Goal: Task Accomplishment & Management: Complete application form

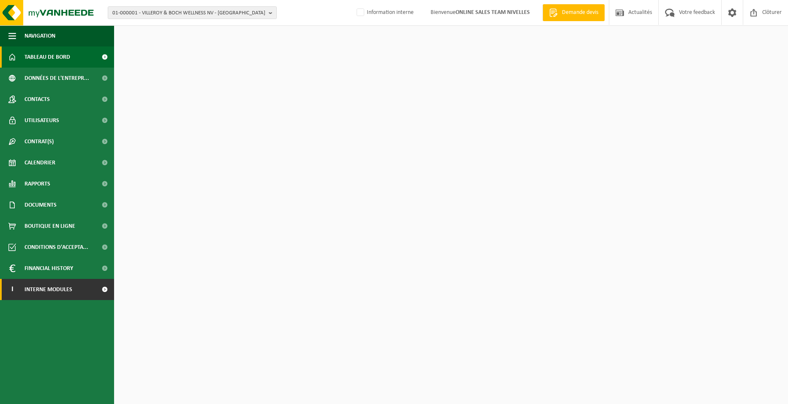
click at [85, 295] on link "I Interne modules" at bounding box center [57, 289] width 114 height 21
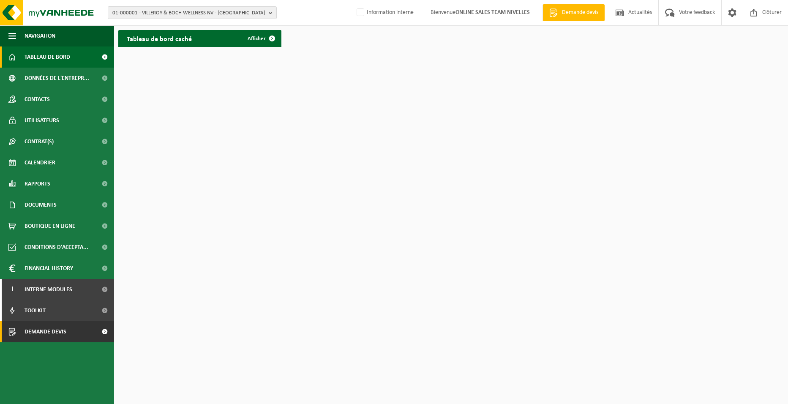
click at [69, 330] on link "Demande devis" at bounding box center [57, 331] width 114 height 21
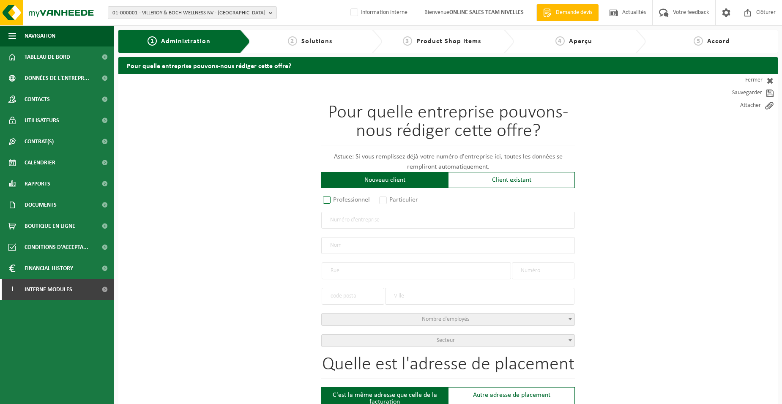
click at [351, 201] on label "Professionnel" at bounding box center [346, 200] width 51 height 12
click at [341, 201] on input "Professionnel" at bounding box center [337, 200] width 5 height 5
radio input "true"
click at [364, 225] on input "text" at bounding box center [448, 220] width 254 height 17
type input "0550339594"
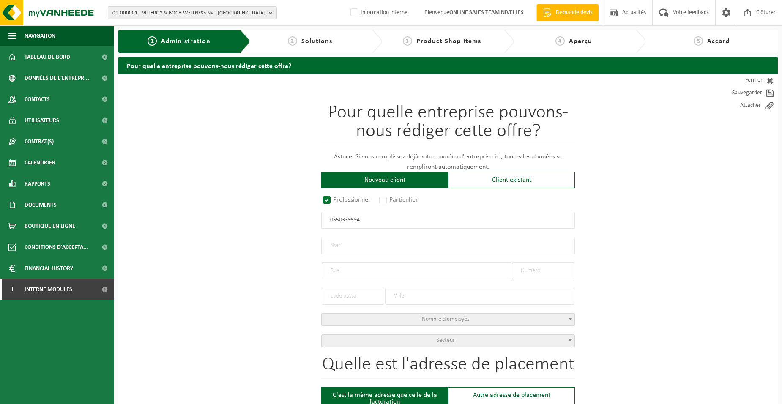
radio input "true"
type input "0550339594"
type input "VAN DER STREEK, ERIC"
type input "AVENUE DES GRIVES"
type input "22"
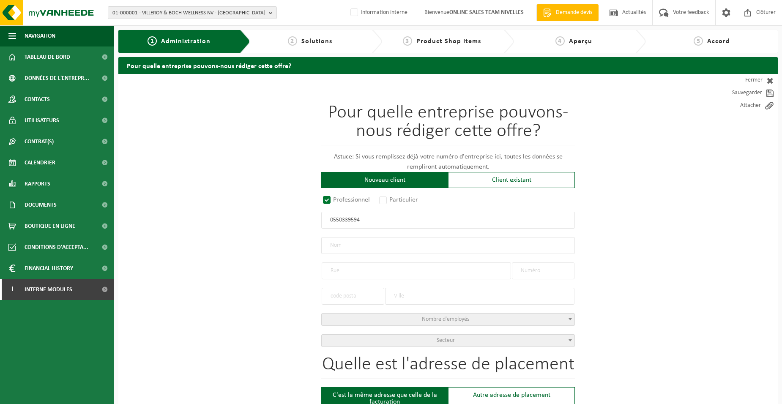
type input "1420"
type input "BRAINE-L'ALLEUD"
select select "D"
select select "NACE_4334"
type input "VAN DER STREEK, ERIC"
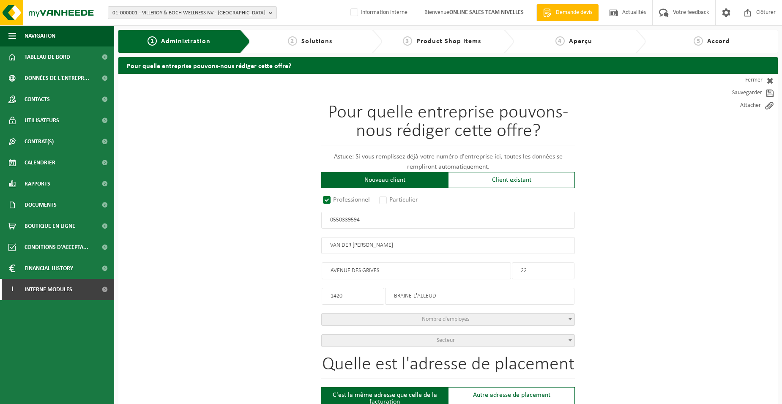
type input "AVENUE DES GRIVES"
type input "22"
type input "1420"
type input "BRAINE-L'ALLEUD"
type input "2221693542"
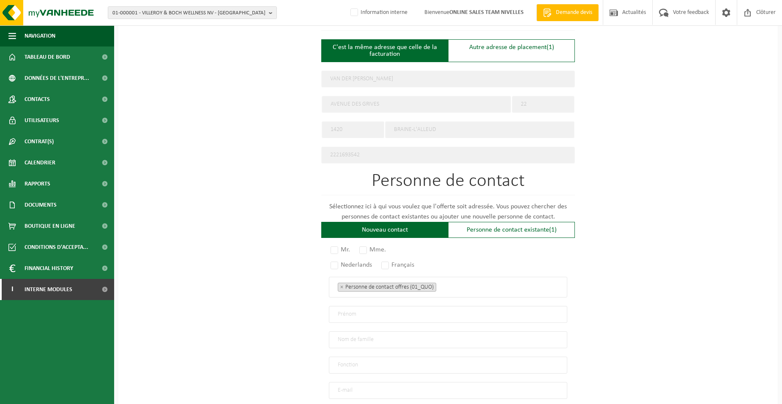
scroll to position [423, 0]
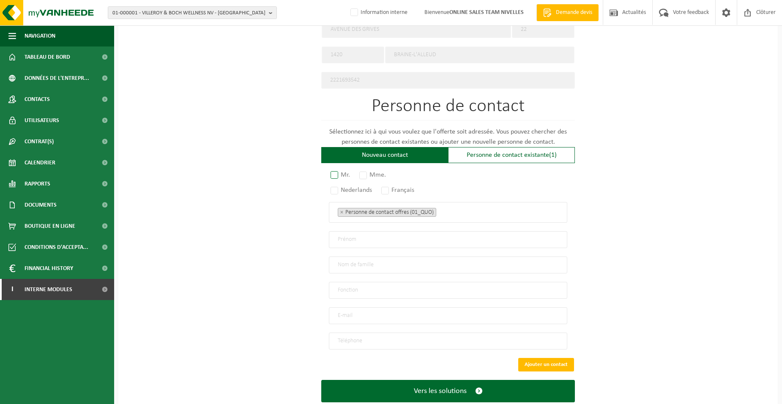
type input "0550339594"
click at [334, 174] on label "Mr." at bounding box center [341, 175] width 24 height 12
radio input "true"
click at [391, 186] on label "Français" at bounding box center [398, 190] width 37 height 12
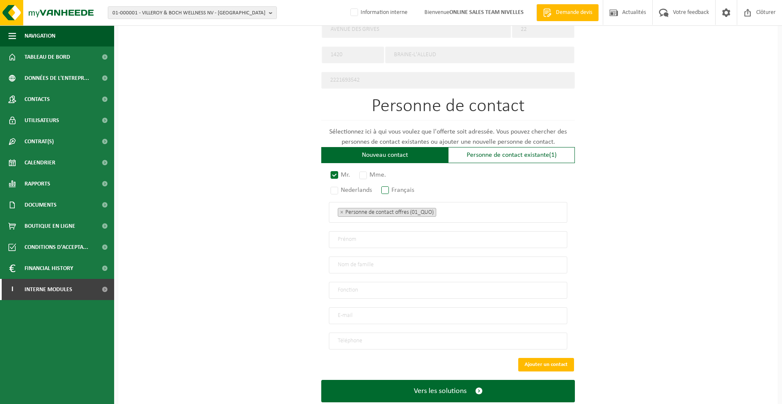
radio input "true"
click at [455, 217] on span "× Personne de contact offres (01_QUO)" at bounding box center [448, 212] width 238 height 21
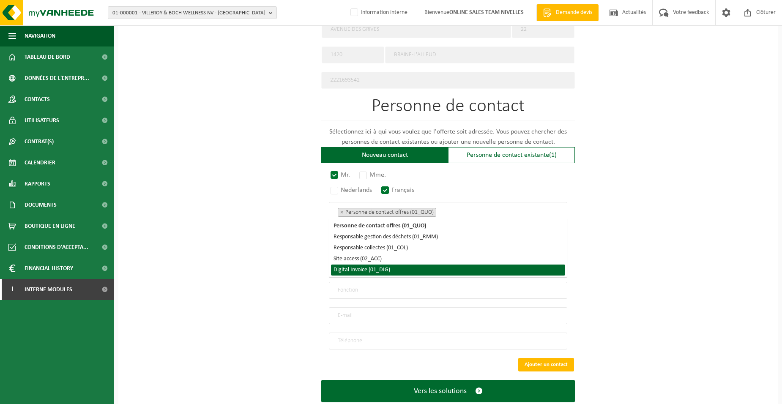
click at [403, 265] on li "Digital Invoice (01_DIG)" at bounding box center [448, 270] width 234 height 11
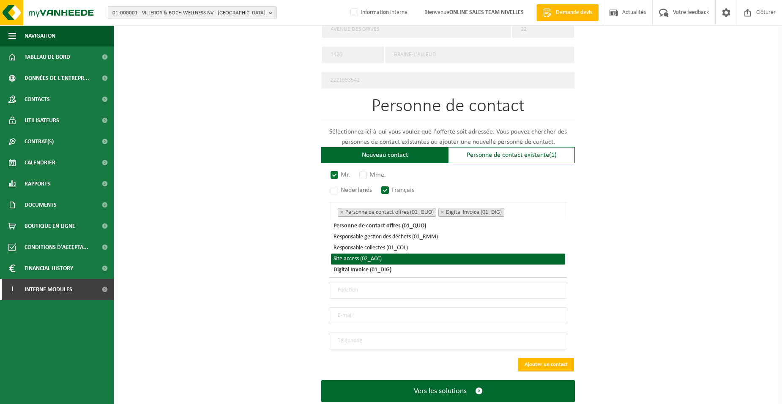
click at [399, 262] on li "Site access (02_ACC)" at bounding box center [448, 259] width 234 height 11
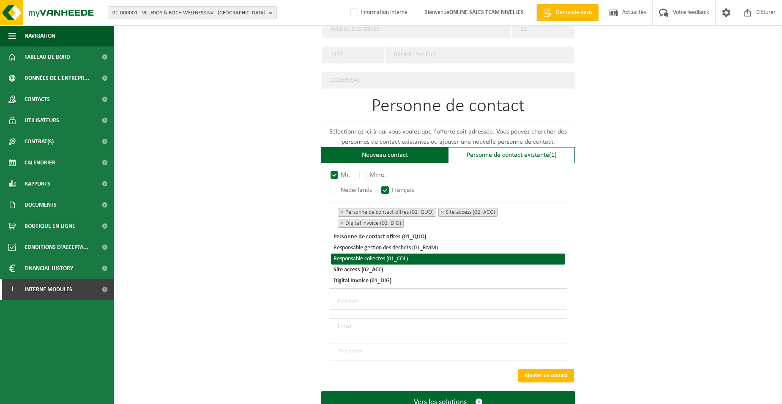
click at [257, 270] on div "Pour quelle entreprise pouvons-nous rédiger cette offre? Astuce: Si vous rempli…" at bounding box center [448, 42] width 660 height 783
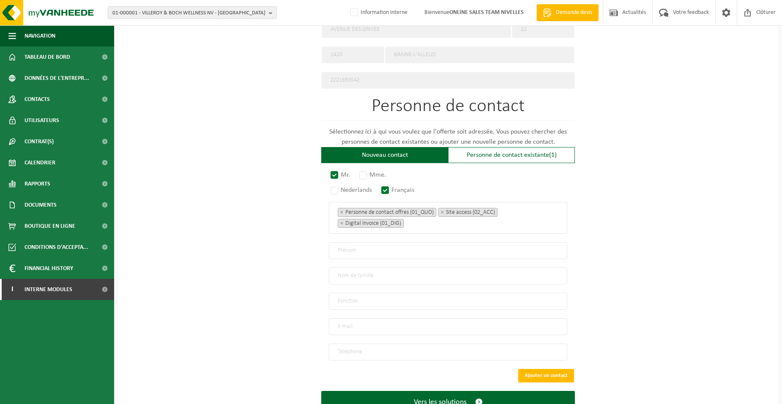
click at [341, 248] on input "text" at bounding box center [448, 250] width 238 height 17
type input "ERIC"
click at [334, 273] on input "text" at bounding box center [448, 276] width 238 height 17
type input "C"
type input "VAN DER STREEK"
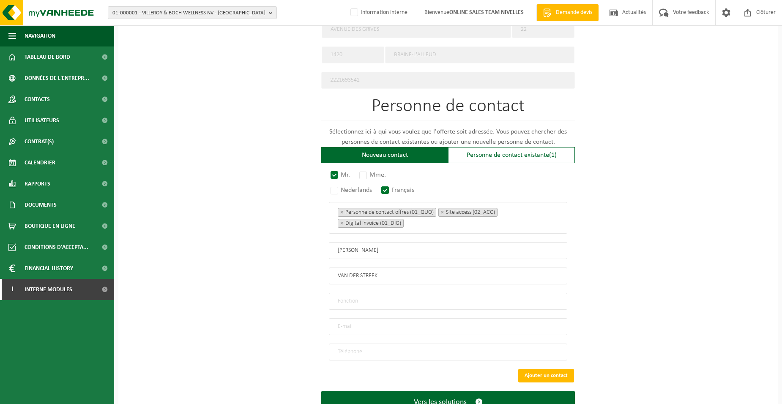
click at [357, 301] on input "text" at bounding box center [448, 301] width 238 height 17
type input "Directeur"
click at [360, 320] on input "email" at bounding box center [448, 326] width 238 height 17
type input "ERIC.VANDERSTREEK@GMAIL.COM"
click at [382, 344] on input "tel" at bounding box center [448, 352] width 238 height 17
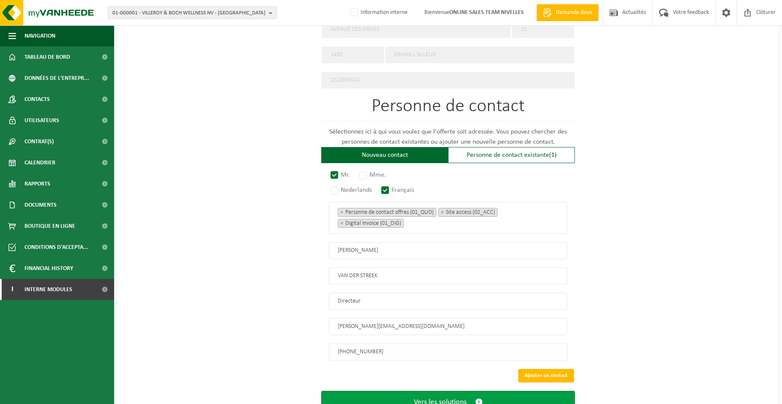
type input "+32 491 63 32 74"
click at [373, 395] on button "Vers les solutions" at bounding box center [448, 402] width 254 height 22
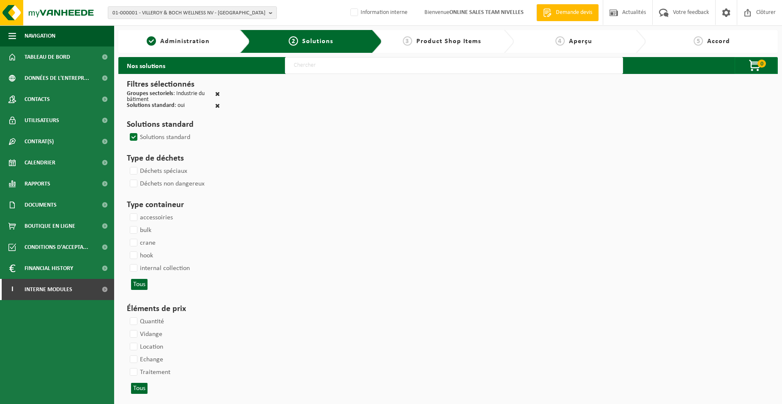
click at [311, 66] on input "text" at bounding box center [454, 65] width 338 height 17
type input "000052"
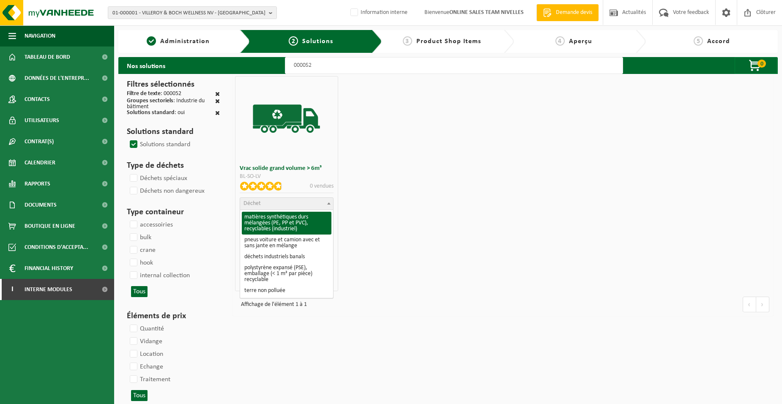
click at [276, 203] on span "Déchet" at bounding box center [286, 204] width 93 height 12
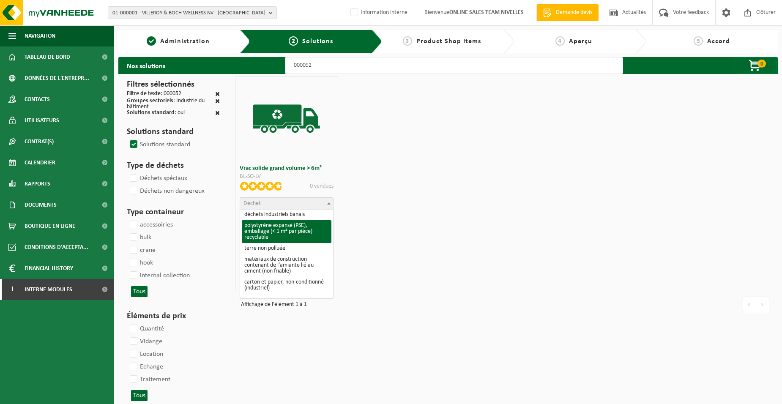
scroll to position [85, 0]
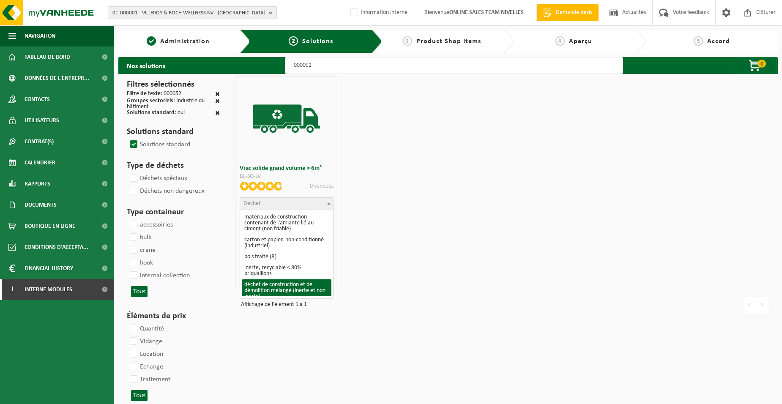
select select "31"
select select
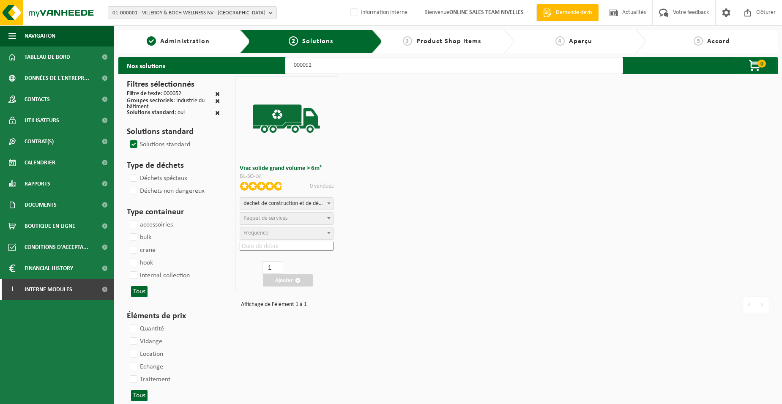
select select "47"
select select "25"
click at [268, 245] on input at bounding box center [286, 246] width 93 height 9
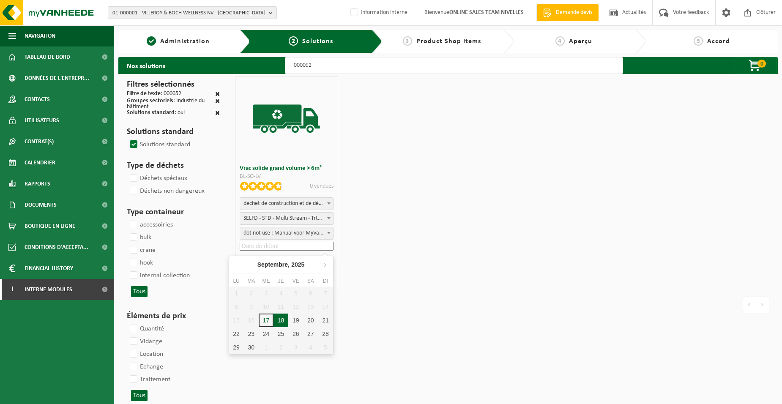
click at [279, 317] on div "18" at bounding box center [281, 321] width 15 height 14
type input "2025-09-18"
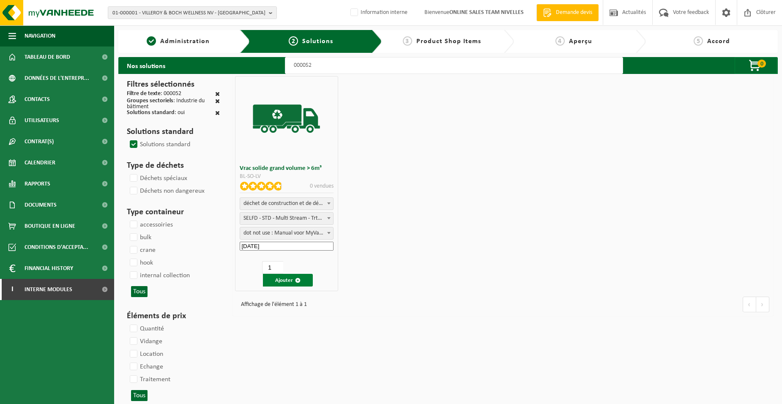
click at [281, 276] on button "Ajouter" at bounding box center [288, 280] width 50 height 13
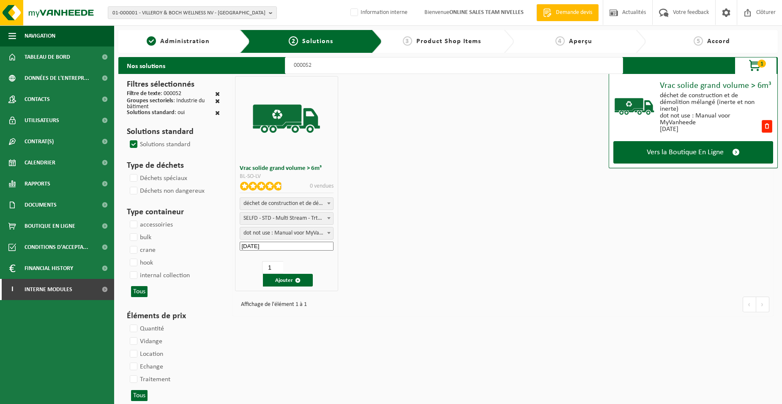
click at [655, 164] on div "Vrac solide grand volume > 6m³ déchet de construction et de démolition mélangé …" at bounding box center [693, 121] width 169 height 94
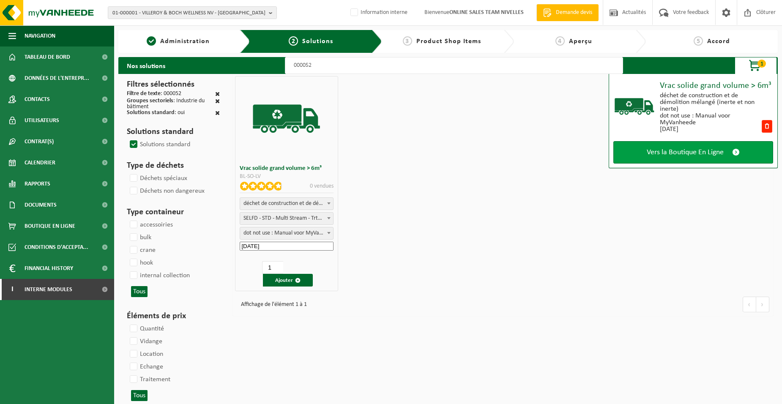
click at [655, 155] on span "Vers la Boutique En Ligne" at bounding box center [685, 152] width 77 height 9
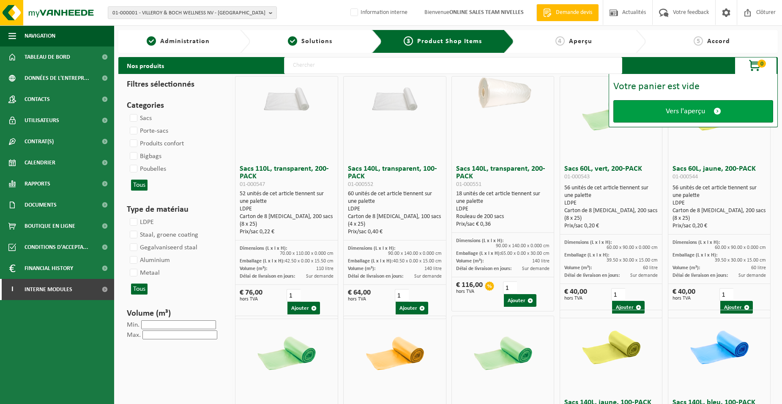
click at [633, 107] on link "Vers l'aperçu" at bounding box center [693, 111] width 160 height 22
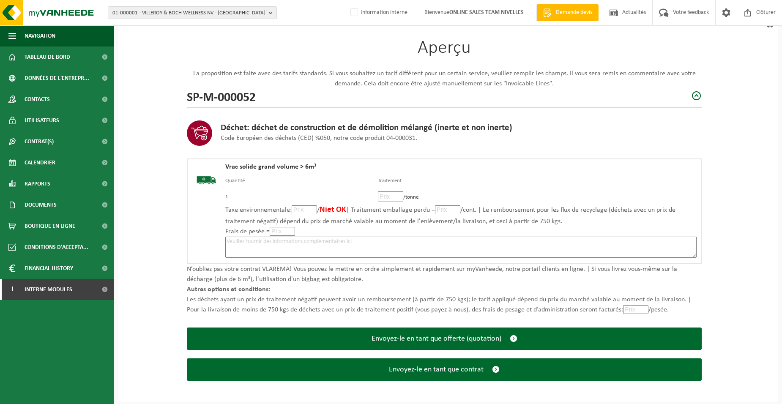
scroll to position [58, 0]
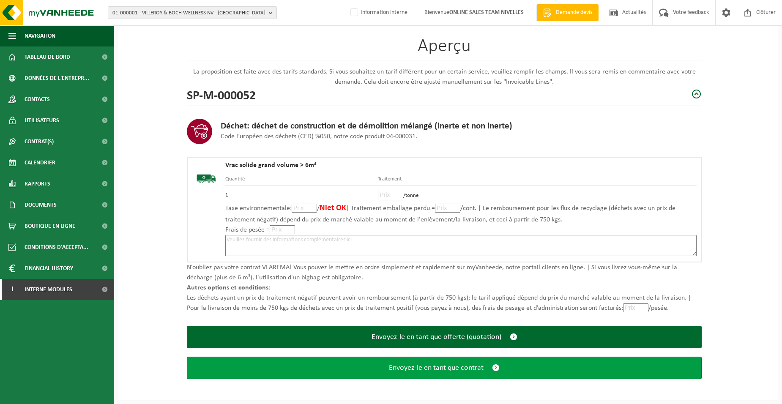
click at [455, 369] on span "Envoyez-le en tant que contrat" at bounding box center [436, 368] width 95 height 9
